Goal: Check status: Check status

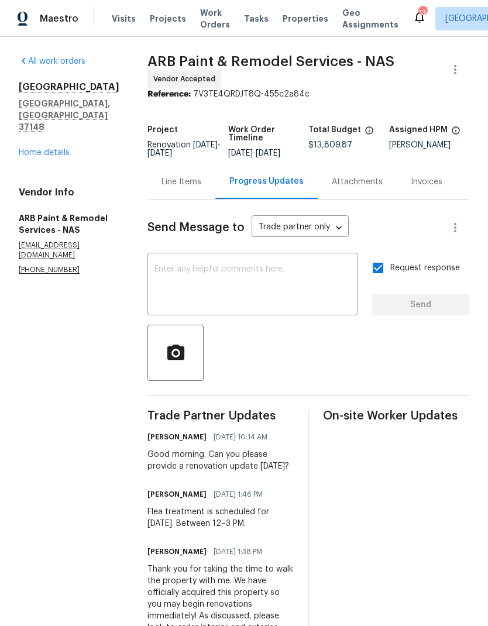
click at [126, 13] on span "Visits" at bounding box center [124, 19] width 24 height 12
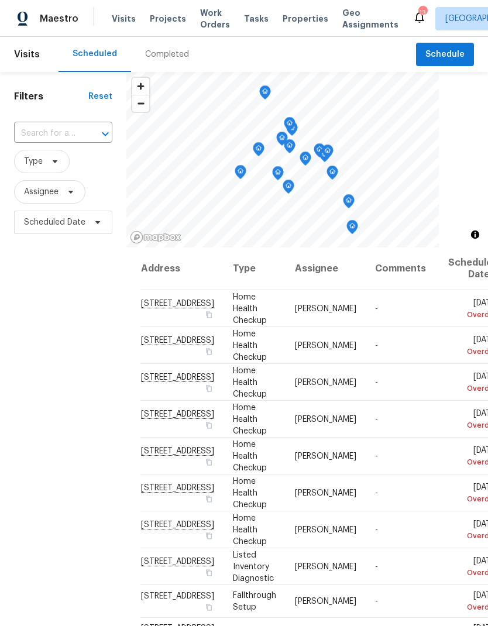
click at [172, 54] on div "Completed" at bounding box center [167, 55] width 44 height 12
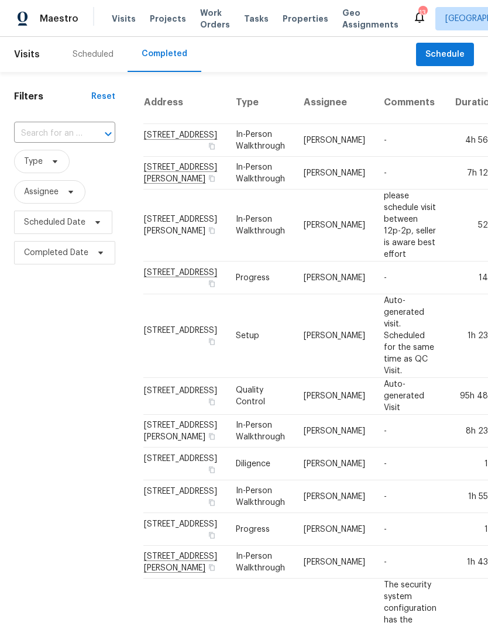
click at [58, 131] on input "text" at bounding box center [48, 134] width 69 height 18
type input "7007 b"
click at [37, 162] on li "[STREET_ADDRESS]" at bounding box center [64, 161] width 100 height 20
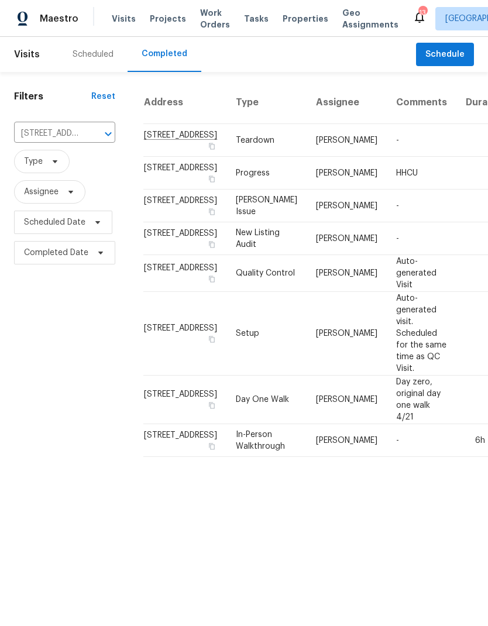
click at [227, 156] on td "Teardown" at bounding box center [267, 140] width 80 height 33
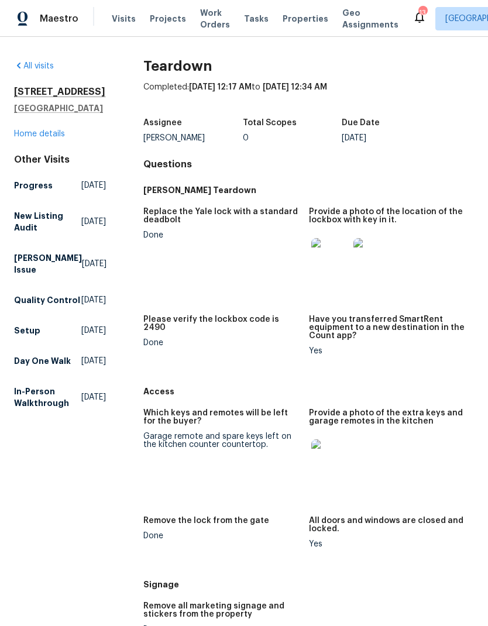
click at [358, 258] on img at bounding box center [372, 256] width 37 height 37
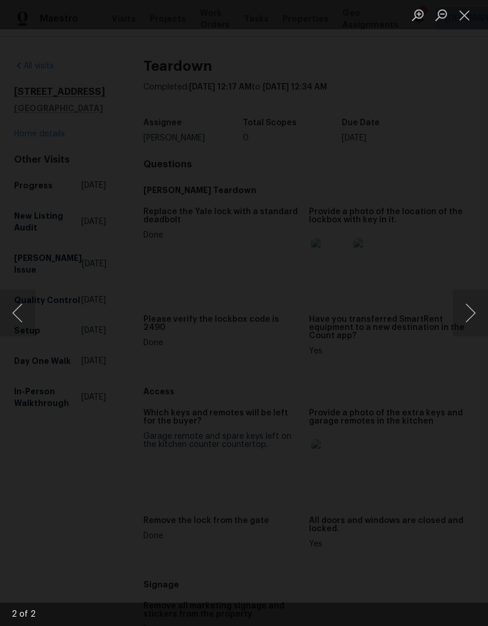
click at [458, 12] on button "Close lightbox" at bounding box center [464, 15] width 23 height 20
